Goal: Information Seeking & Learning: Understand process/instructions

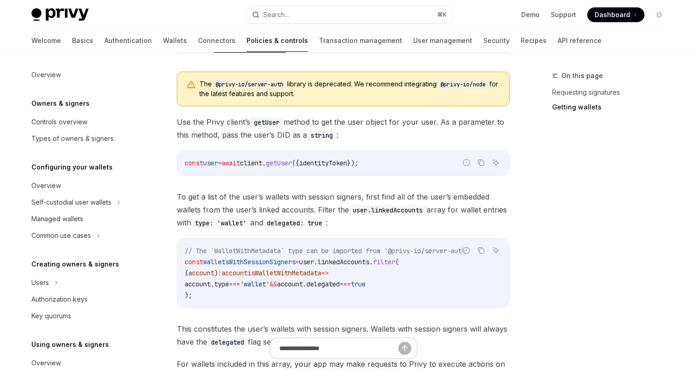
scroll to position [361, 0]
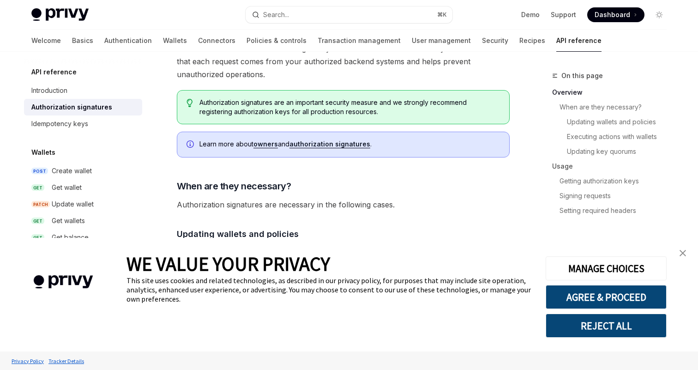
scroll to position [204, 0]
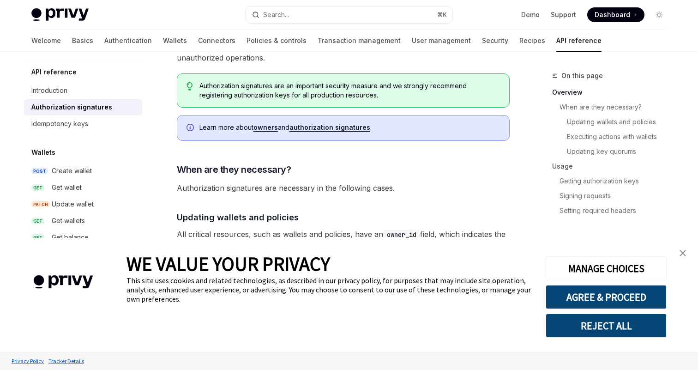
click at [681, 251] on img "close banner" at bounding box center [683, 253] width 6 height 6
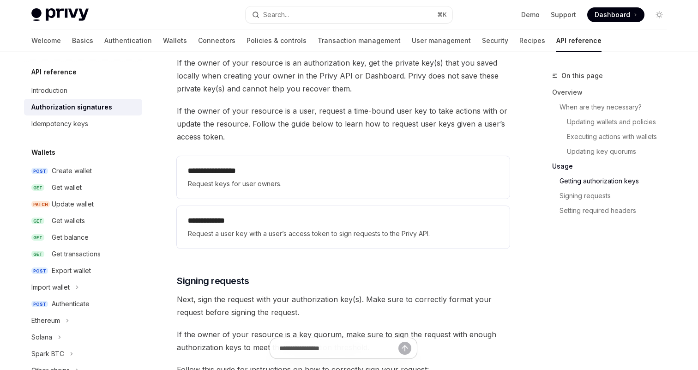
scroll to position [1206, 0]
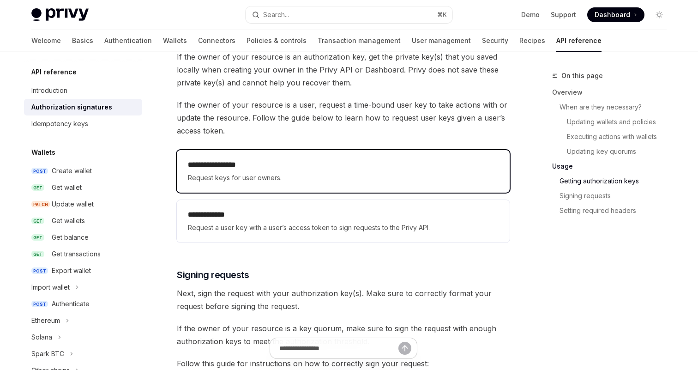
click at [283, 177] on span "Request keys for user owners." at bounding box center [343, 177] width 311 height 11
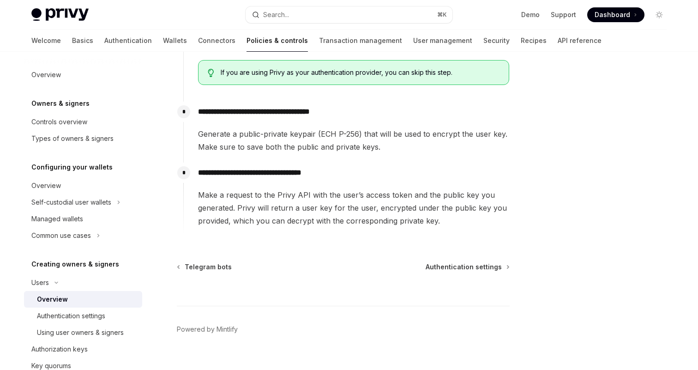
scroll to position [378, 0]
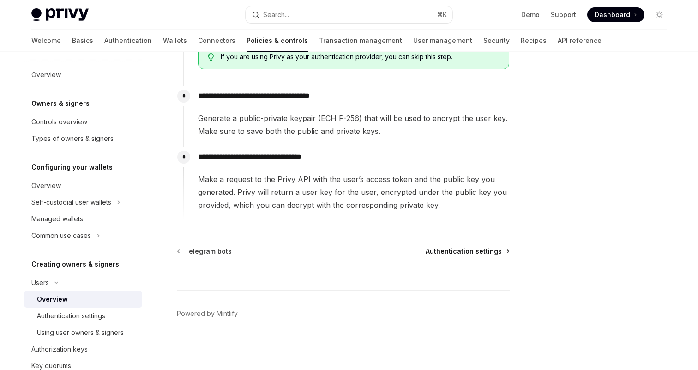
click at [449, 255] on span "Authentication settings" at bounding box center [464, 251] width 76 height 9
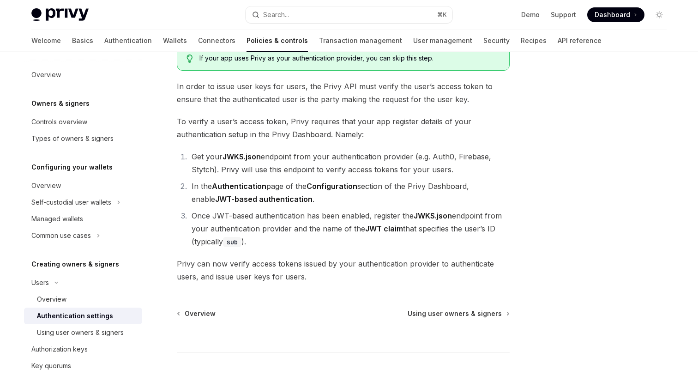
scroll to position [72, 0]
click at [465, 310] on span "Using user owners & signers" at bounding box center [455, 311] width 94 height 9
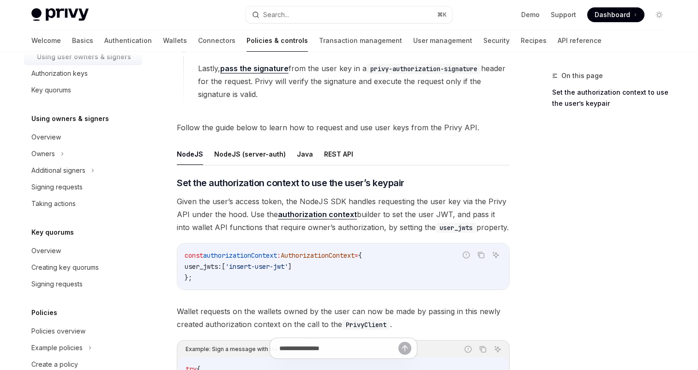
scroll to position [275, 0]
click at [94, 184] on div "Signing requests" at bounding box center [83, 187] width 105 height 11
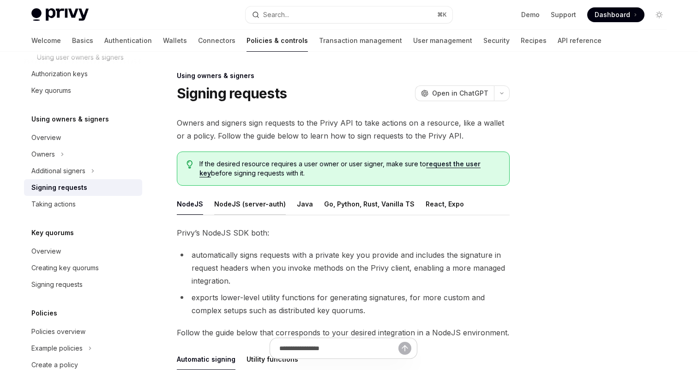
click at [241, 207] on button "NodeJS (server-auth)" at bounding box center [250, 204] width 72 height 22
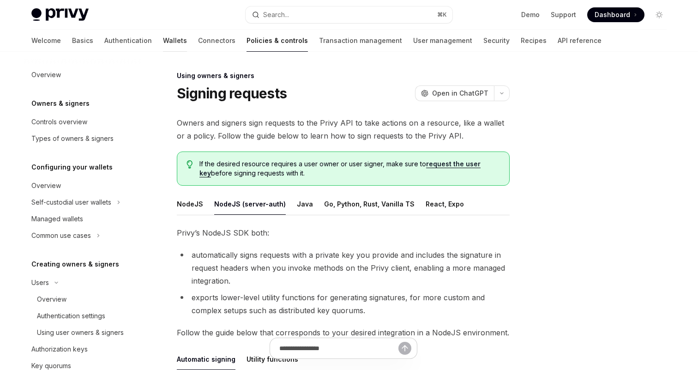
click at [163, 44] on link "Wallets" at bounding box center [175, 41] width 24 height 22
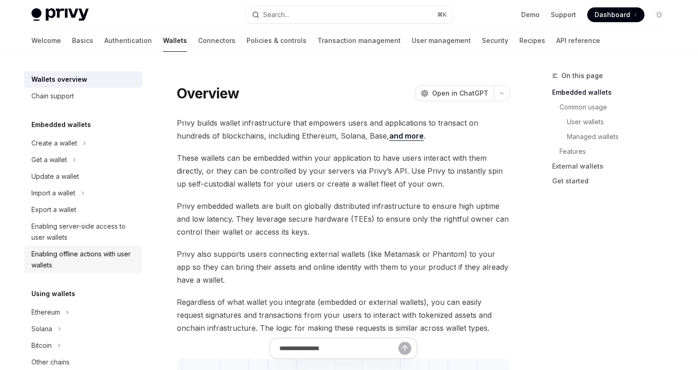
click at [97, 261] on div "Enabling offline actions with user wallets" at bounding box center [83, 259] width 105 height 22
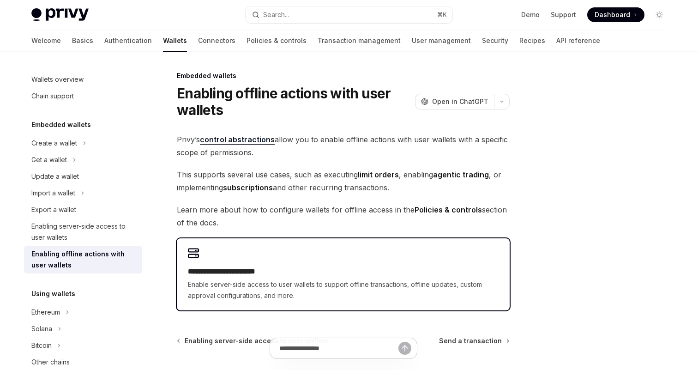
click at [323, 276] on h2 "**********" at bounding box center [343, 271] width 311 height 11
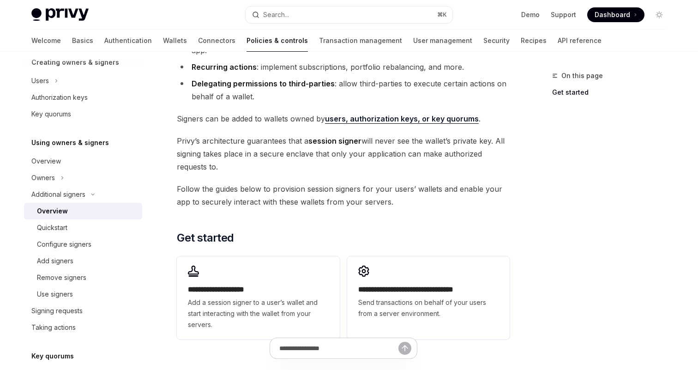
scroll to position [134, 0]
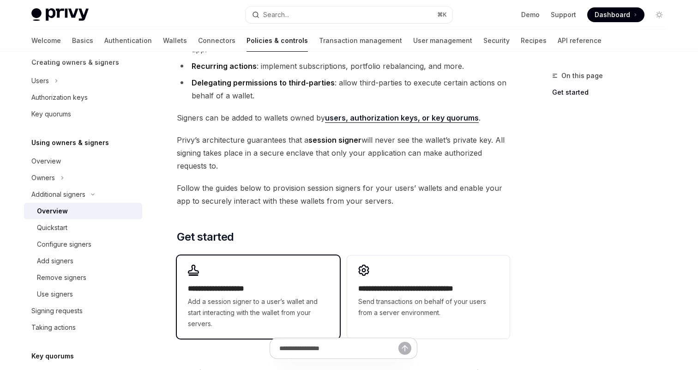
click at [268, 275] on div "**********" at bounding box center [258, 296] width 162 height 83
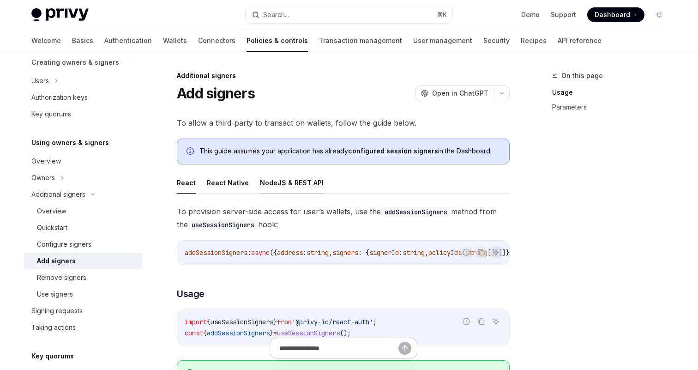
click at [281, 187] on button "NodeJS & REST API" at bounding box center [292, 183] width 64 height 22
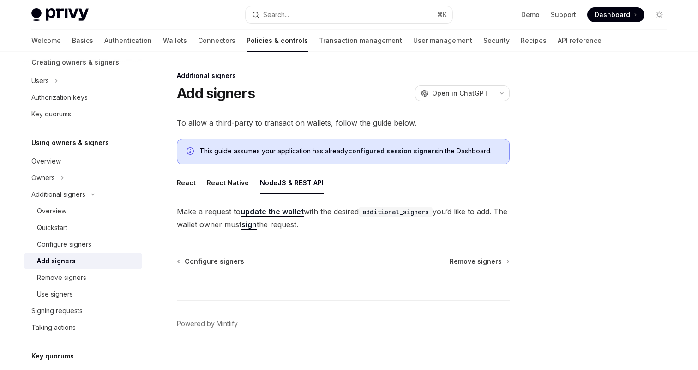
click at [396, 149] on link "configured session signers" at bounding box center [393, 151] width 90 height 8
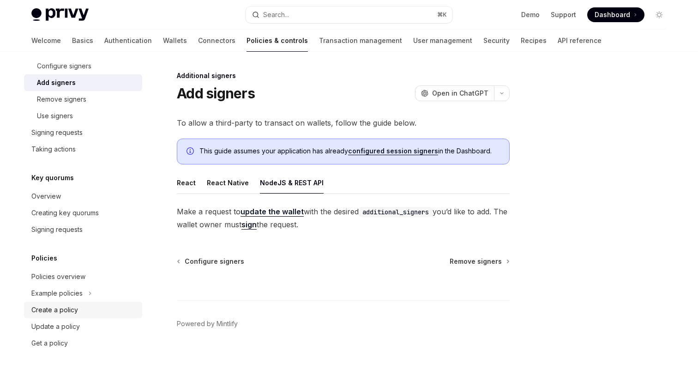
scroll to position [380, 0]
click at [92, 295] on button "Example policies" at bounding box center [83, 293] width 118 height 17
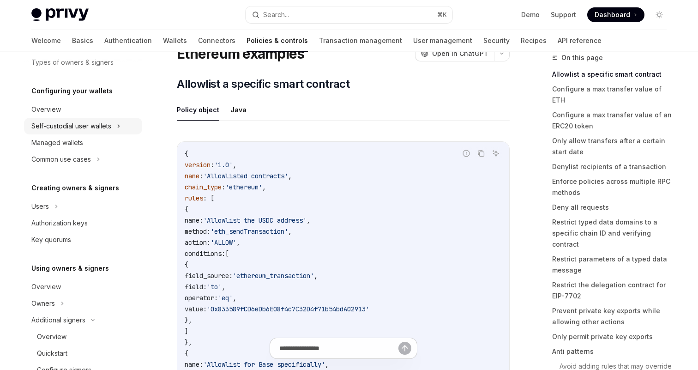
scroll to position [86, 0]
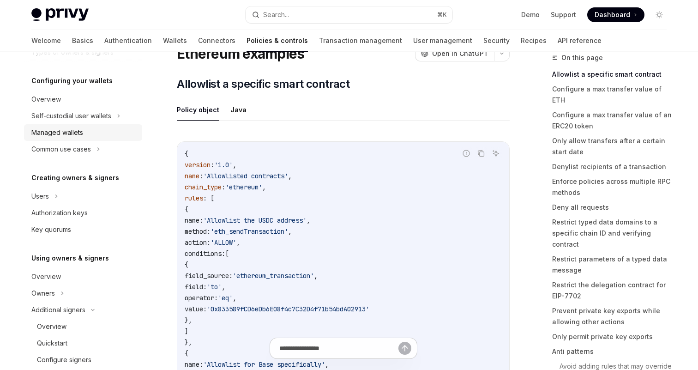
click at [83, 134] on div "Managed wallets" at bounding box center [83, 132] width 105 height 11
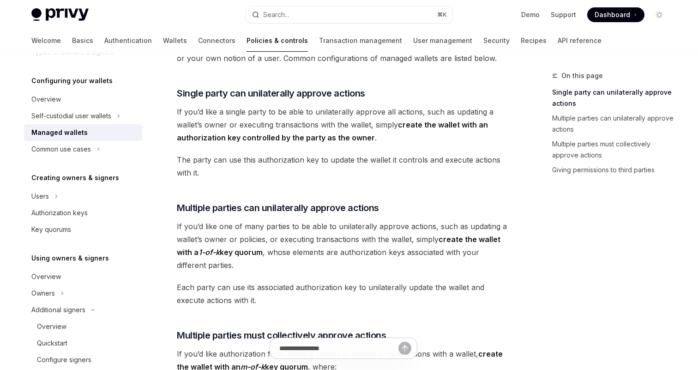
scroll to position [105, 0]
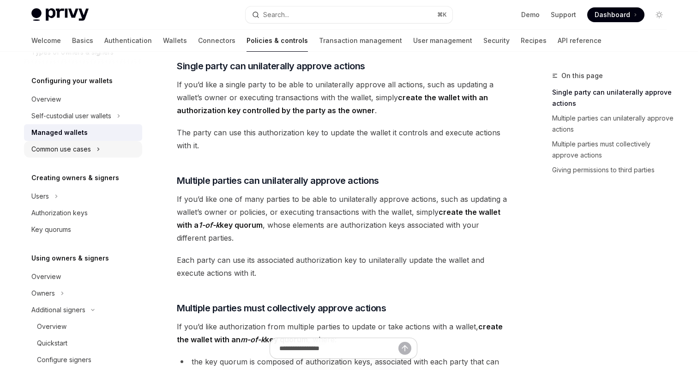
click at [94, 142] on button "Common use cases" at bounding box center [83, 149] width 118 height 17
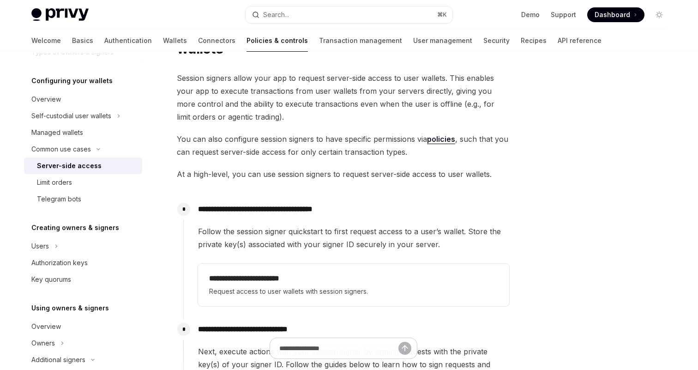
scroll to position [60, 0]
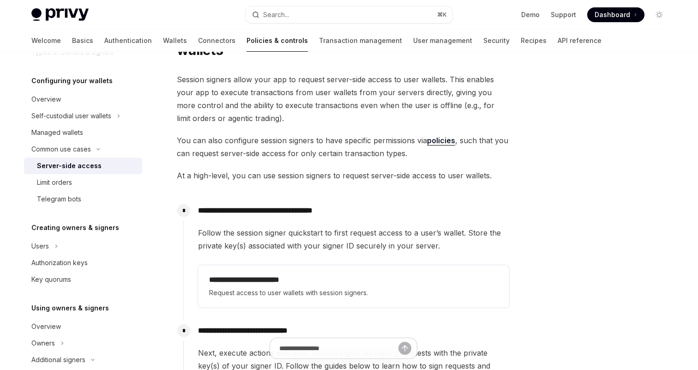
click at [443, 142] on link "policies" at bounding box center [441, 141] width 28 height 10
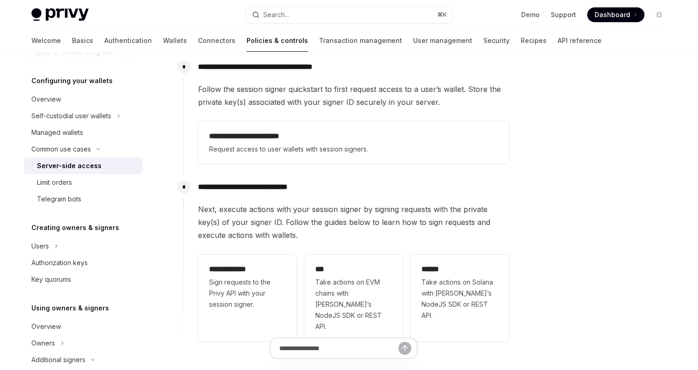
scroll to position [214, 0]
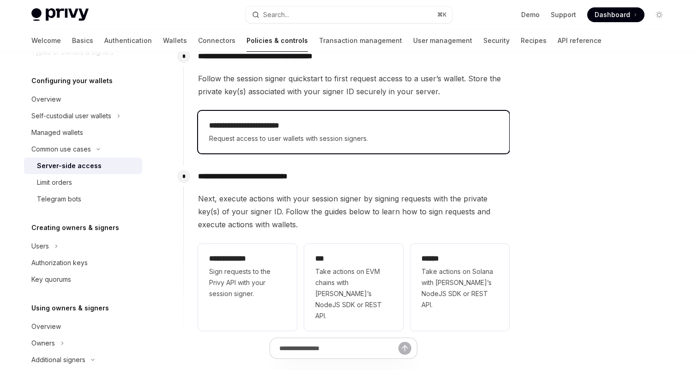
click at [425, 133] on span "Request access to user wallets with session signers." at bounding box center [353, 138] width 289 height 11
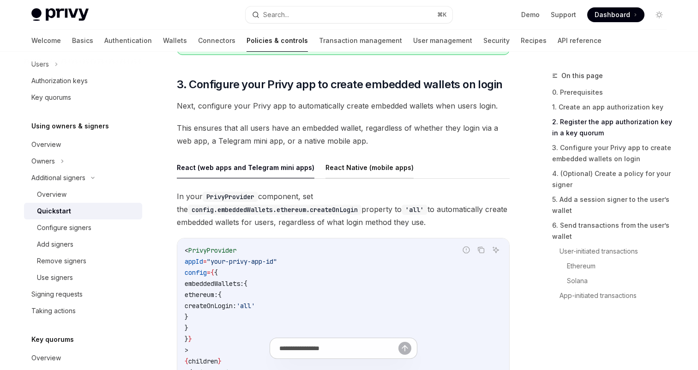
scroll to position [852, 0]
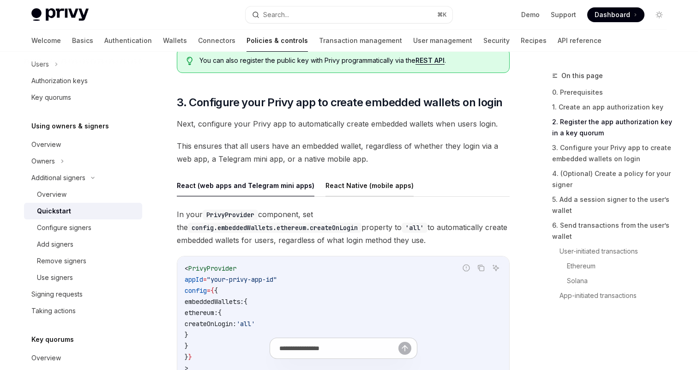
click at [362, 182] on button "React Native (mobile apps)" at bounding box center [369, 186] width 88 height 22
click at [252, 190] on button "React (web apps and Telegram mini apps)" at bounding box center [246, 186] width 138 height 22
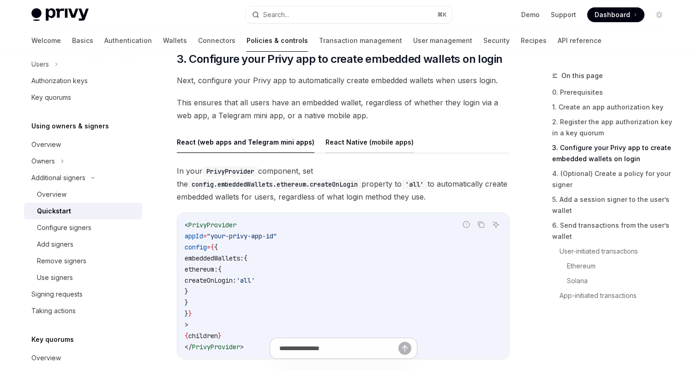
click at [364, 143] on button "React Native (mobile apps)" at bounding box center [369, 142] width 88 height 22
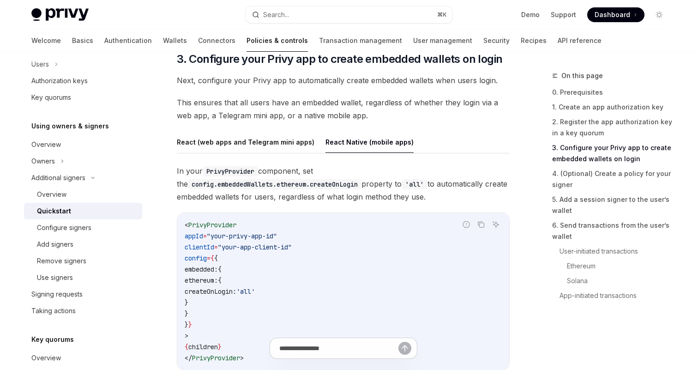
click at [204, 162] on div "React (web apps and Telegram mini apps) React Native (mobile apps) In your Priv…" at bounding box center [343, 258] width 333 height 254
click at [217, 146] on button "React (web apps and Telegram mini apps)" at bounding box center [246, 142] width 138 height 22
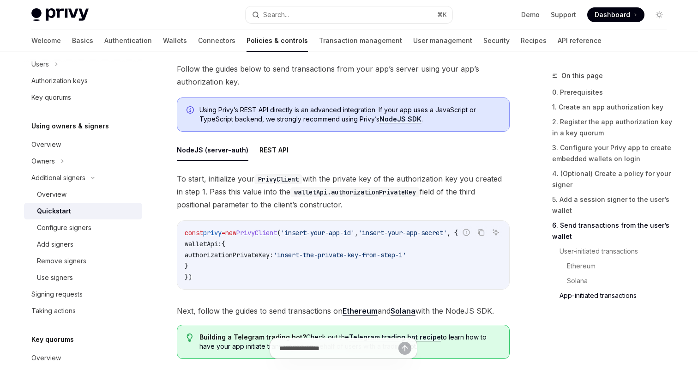
scroll to position [2333, 0]
click at [259, 258] on span "authorizationPrivateKey:" at bounding box center [229, 255] width 89 height 8
click at [258, 235] on span "PrivyClient" at bounding box center [256, 233] width 41 height 8
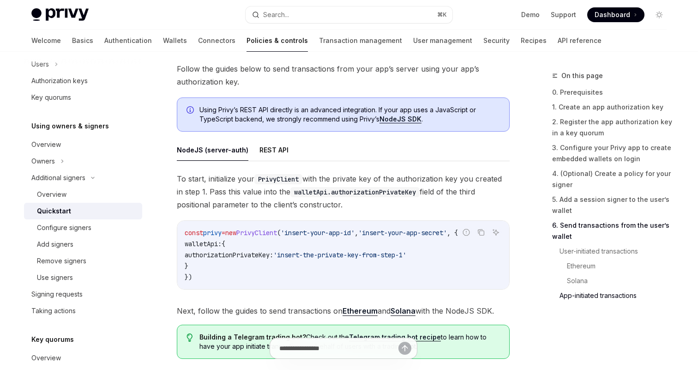
click at [207, 244] on span "walletApi:" at bounding box center [203, 244] width 37 height 8
drag, startPoint x: 238, startPoint y: 235, endPoint x: 297, endPoint y: 234, distance: 59.1
click at [297, 234] on span "const privy = new PrivyClient ( 'insert-your-app-id' , 'insert-your-app-secret'…" at bounding box center [321, 233] width 273 height 8
copy span "new PrivyClient"
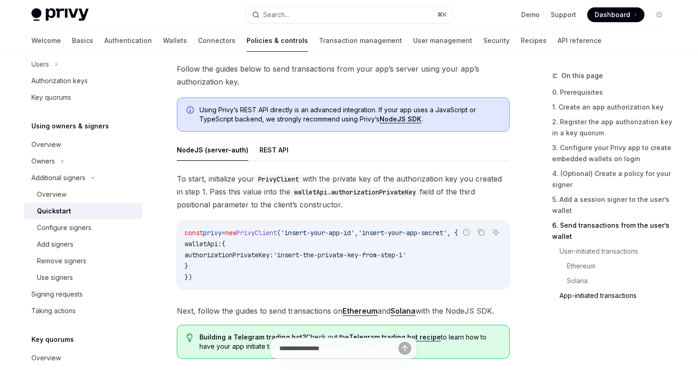
scroll to position [0, 4]
click at [196, 247] on span "walletApi:" at bounding box center [203, 244] width 37 height 8
drag, startPoint x: 196, startPoint y: 247, endPoint x: 254, endPoint y: 271, distance: 62.9
click at [254, 271] on code "const privy = new PrivyClient ( 'insert-your-app-id' , 'insert-your-app-secret'…" at bounding box center [343, 254] width 317 height 55
copy code "walletApi: { authorizationPrivateKey: 'insert-the-private-key-from-step-1' }"
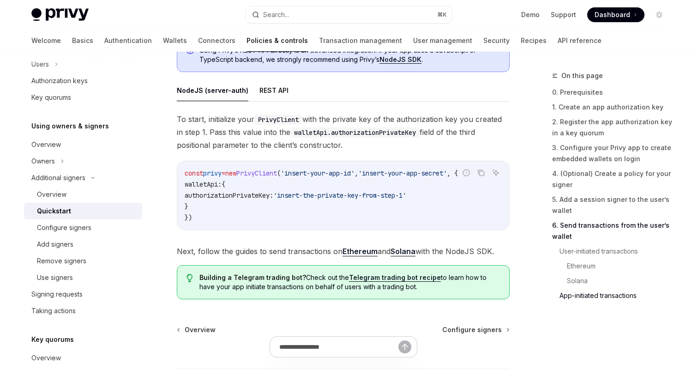
scroll to position [2393, 0]
click at [411, 187] on code "const privy = new PrivyClient ( 'insert-your-app-id' , 'insert-your-app-secret'…" at bounding box center [343, 195] width 317 height 55
click at [273, 90] on button "REST API" at bounding box center [273, 90] width 29 height 22
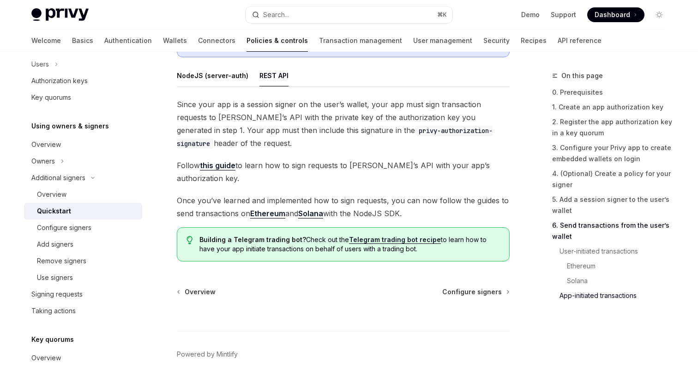
scroll to position [2404, 0]
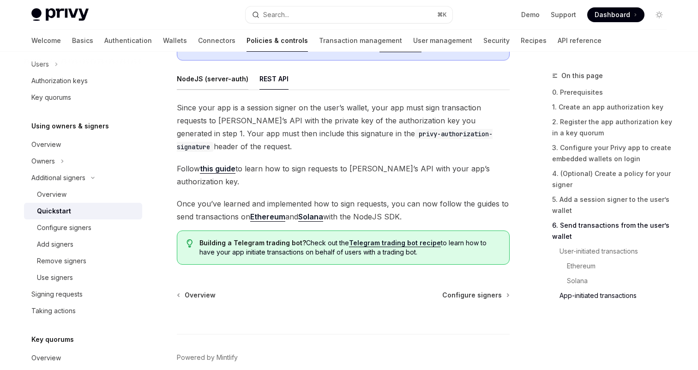
click at [206, 87] on button "NodeJS (server-auth)" at bounding box center [213, 79] width 72 height 22
type textarea "*"
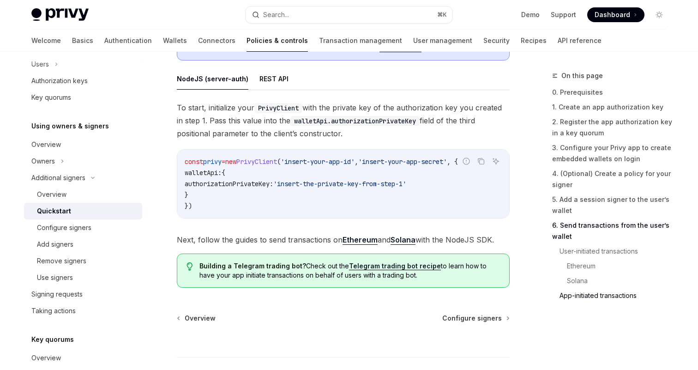
drag, startPoint x: 198, startPoint y: 176, endPoint x: 304, endPoint y: 201, distance: 109.1
click at [304, 201] on code "const privy = new PrivyClient ( 'insert-your-app-id' , 'insert-your-app-secret'…" at bounding box center [343, 183] width 317 height 55
click at [330, 201] on code "const privy = new PrivyClient ( 'insert-your-app-id' , 'insert-your-app-secret'…" at bounding box center [343, 183] width 317 height 55
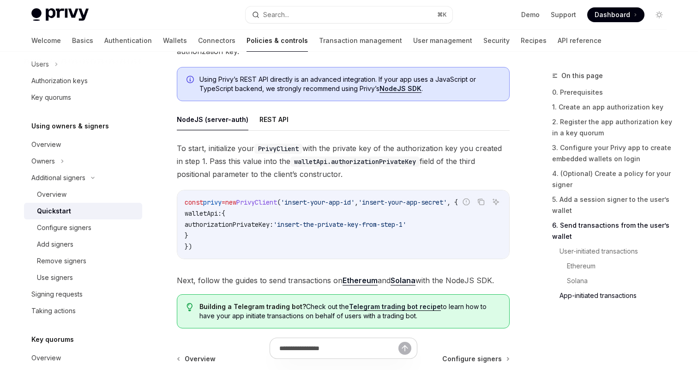
scroll to position [2354, 0]
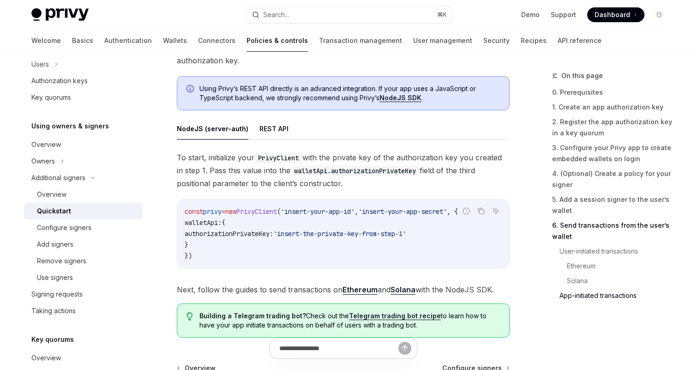
click at [407, 101] on link "NodeJS SDK" at bounding box center [400, 98] width 42 height 8
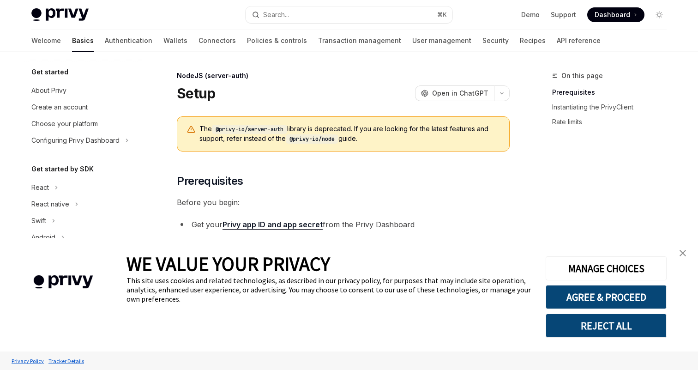
click at [682, 256] on img "close banner" at bounding box center [683, 253] width 6 height 6
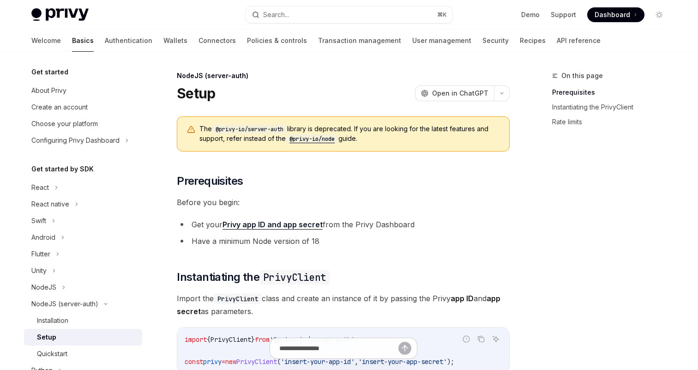
click at [315, 139] on code "@privy-io/node" at bounding box center [312, 138] width 53 height 9
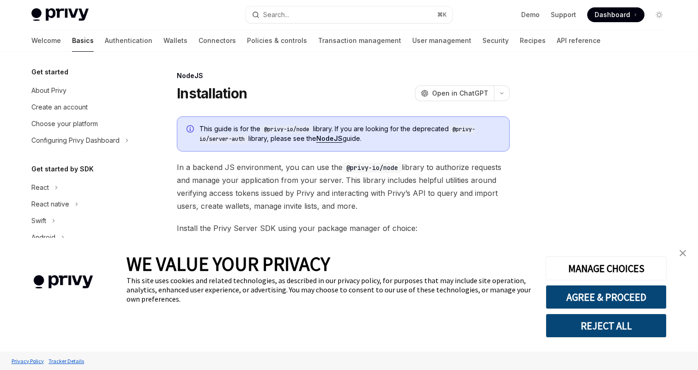
click at [688, 248] on link "close banner" at bounding box center [683, 253] width 18 height 18
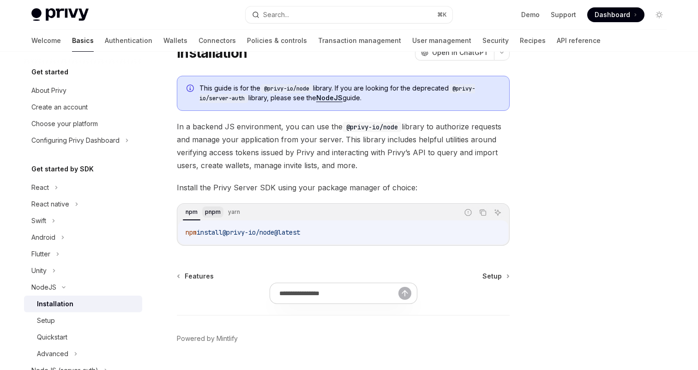
scroll to position [66, 0]
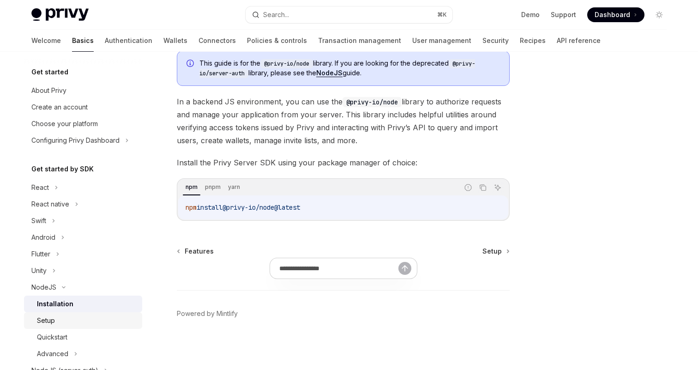
click at [71, 323] on div "Setup" at bounding box center [87, 320] width 100 height 11
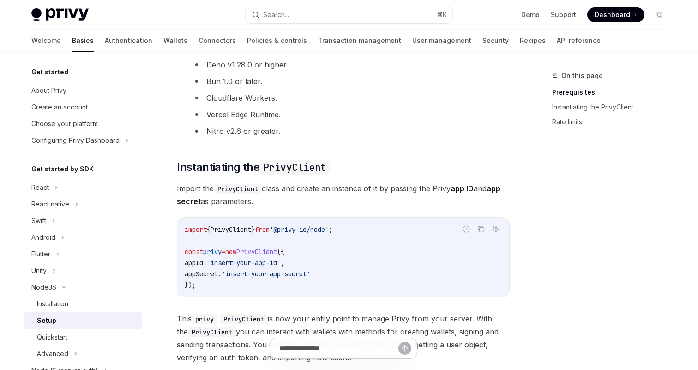
scroll to position [222, 0]
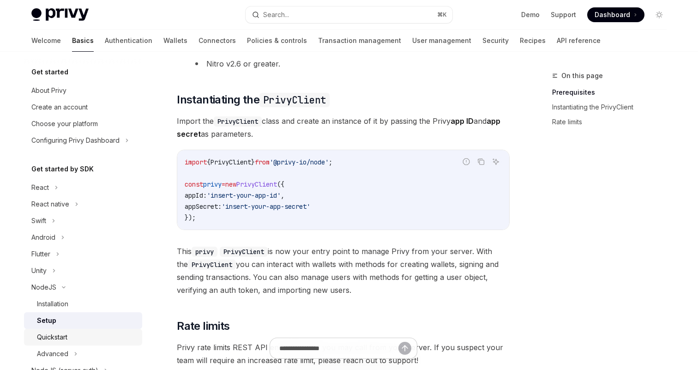
click at [67, 336] on div "Quickstart" at bounding box center [52, 336] width 30 height 11
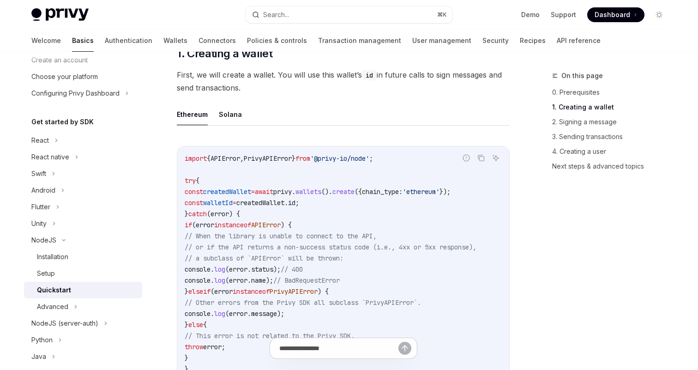
scroll to position [238, 0]
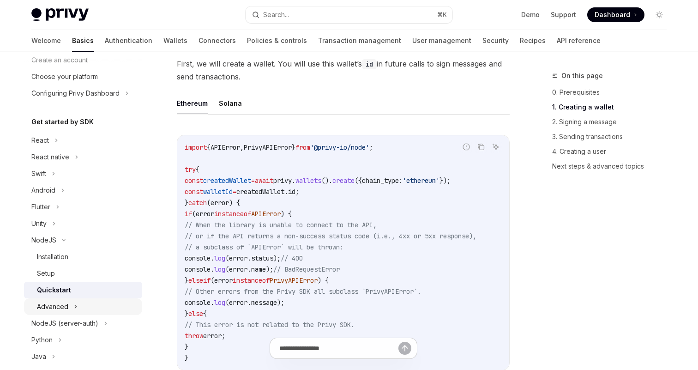
click at [74, 301] on icon at bounding box center [76, 306] width 4 height 11
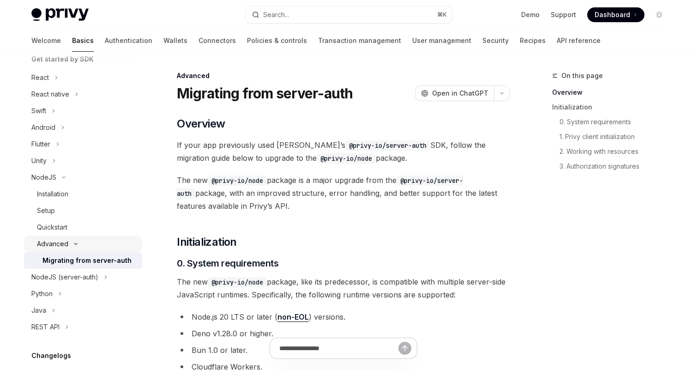
scroll to position [127, 0]
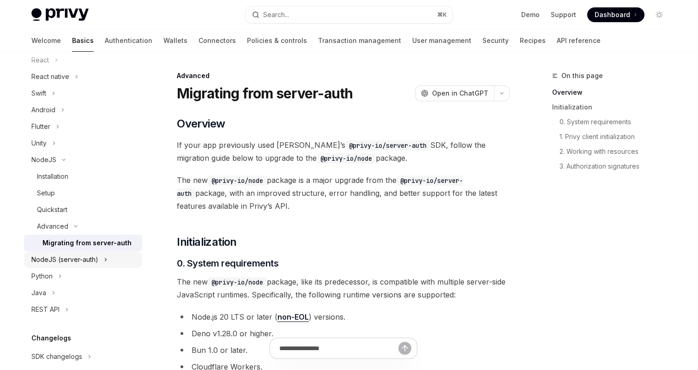
click at [74, 257] on div "NodeJS (server-auth)" at bounding box center [64, 259] width 67 height 11
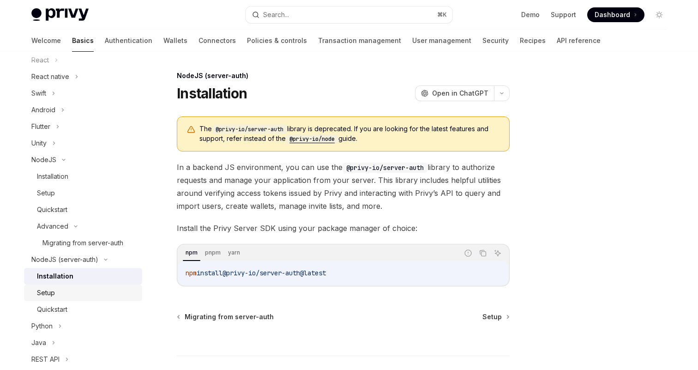
click at [83, 293] on div "Setup" at bounding box center [87, 292] width 100 height 11
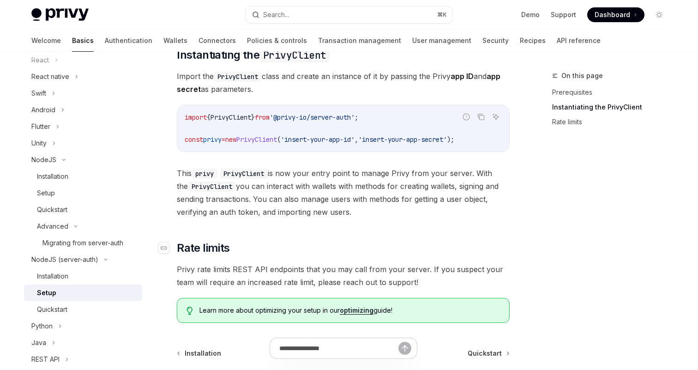
scroll to position [324, 0]
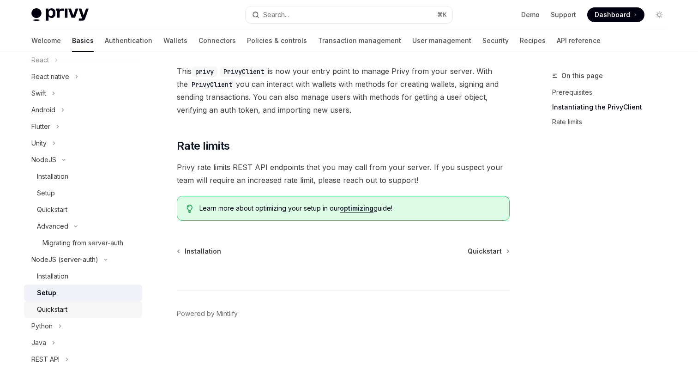
click at [67, 307] on div "Quickstart" at bounding box center [52, 309] width 30 height 11
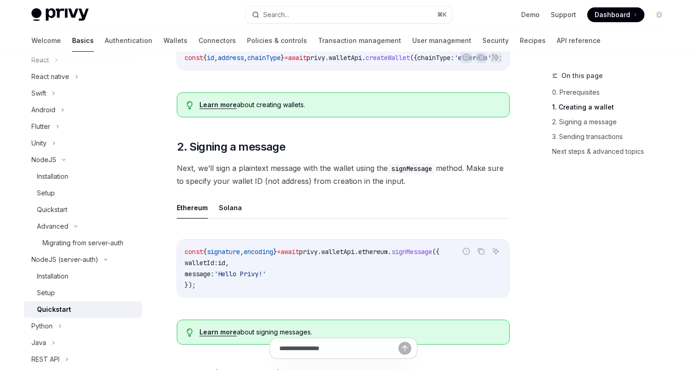
scroll to position [356, 0]
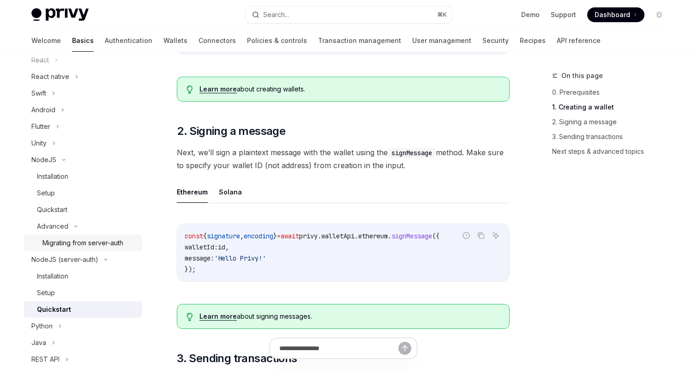
click at [94, 235] on link "Migrating from server-auth" at bounding box center [83, 243] width 118 height 17
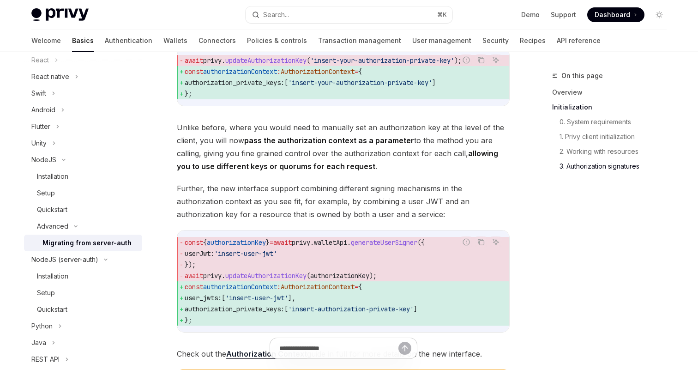
scroll to position [1063, 0]
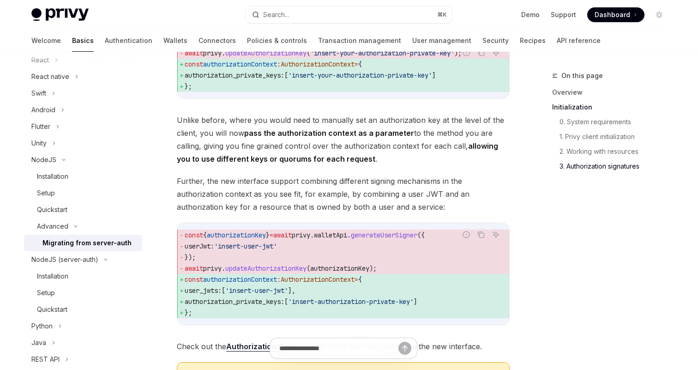
click at [265, 306] on span "authorization_private_keys:" at bounding box center [235, 301] width 100 height 8
click at [247, 283] on span "authorizationContext" at bounding box center [240, 279] width 74 height 8
copy span "authorizationContext"
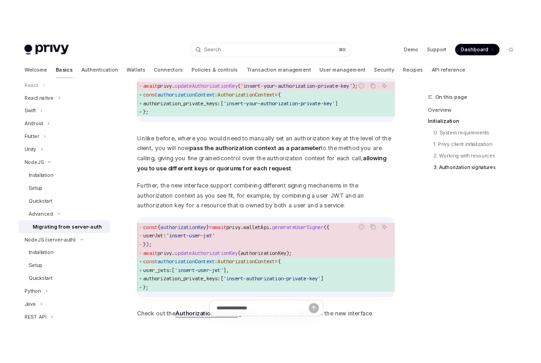
scroll to position [1053, 0]
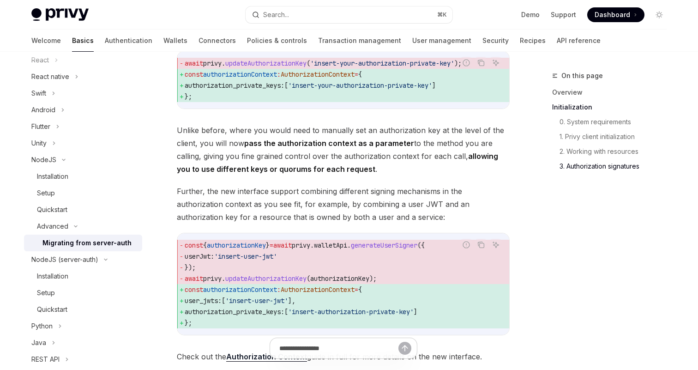
click at [286, 283] on span "updateAuthorizationKey" at bounding box center [265, 278] width 81 height 8
click at [348, 283] on span "authorizationKey" at bounding box center [339, 278] width 59 height 8
copy span "authorizationKey"
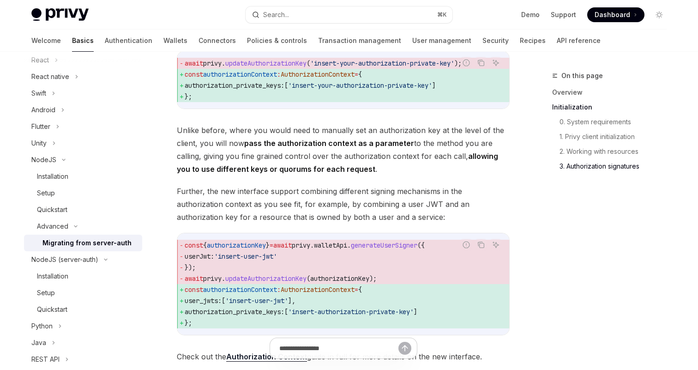
click at [278, 273] on span "});" at bounding box center [343, 267] width 317 height 11
click at [278, 283] on span "updateAuthorizationKey" at bounding box center [265, 278] width 81 height 8
drag, startPoint x: 230, startPoint y: 294, endPoint x: 317, endPoint y: 295, distance: 86.3
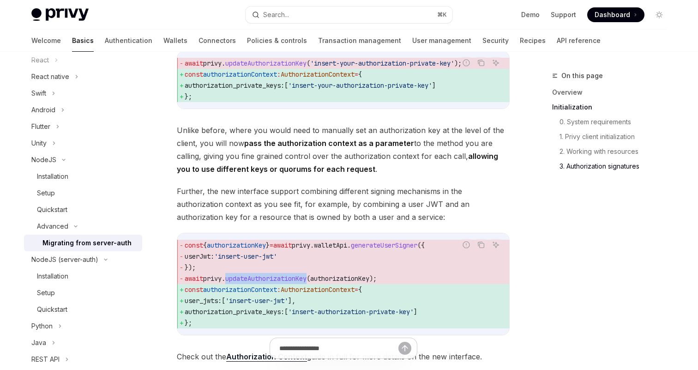
click at [317, 284] on span "await privy . updateAuthorizationKey ( authorizationKey );" at bounding box center [343, 278] width 317 height 11
copy span "updateAuthorizationKey"
type textarea "*"
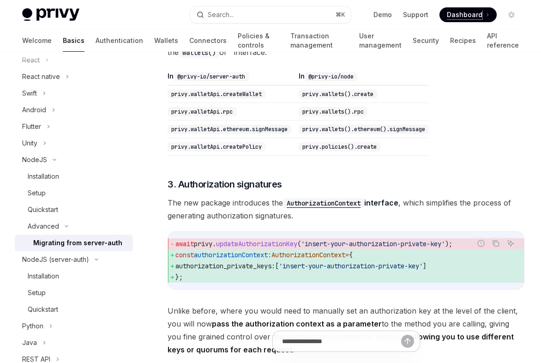
scroll to position [865, 0]
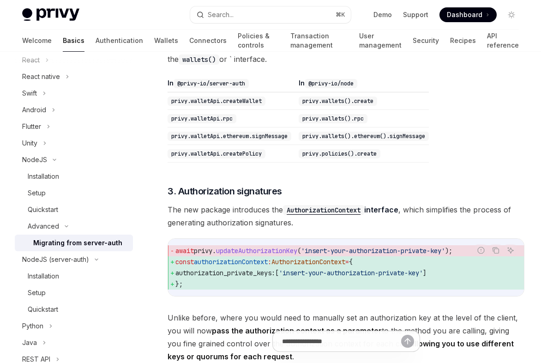
click at [268, 248] on span "updateAuthorizationKey" at bounding box center [256, 251] width 81 height 8
drag, startPoint x: 221, startPoint y: 252, endPoint x: 307, endPoint y: 247, distance: 86.4
click at [307, 247] on span "await privy . updateAuthorizationKey ( 'insert-your-authorization-private-key' …" at bounding box center [345, 250] width 341 height 11
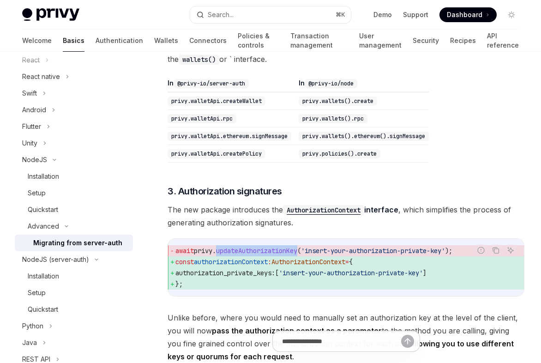
copy span "updateAuthorizationKey"
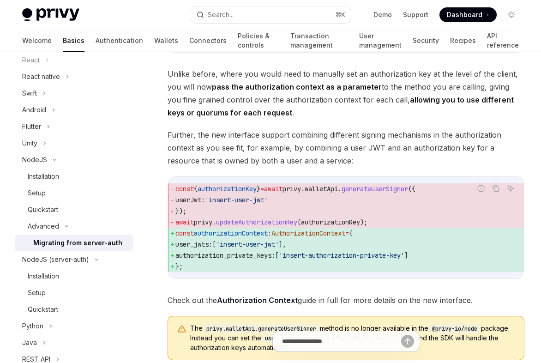
scroll to position [1255, 0]
